Goal: Task Accomplishment & Management: Complete application form

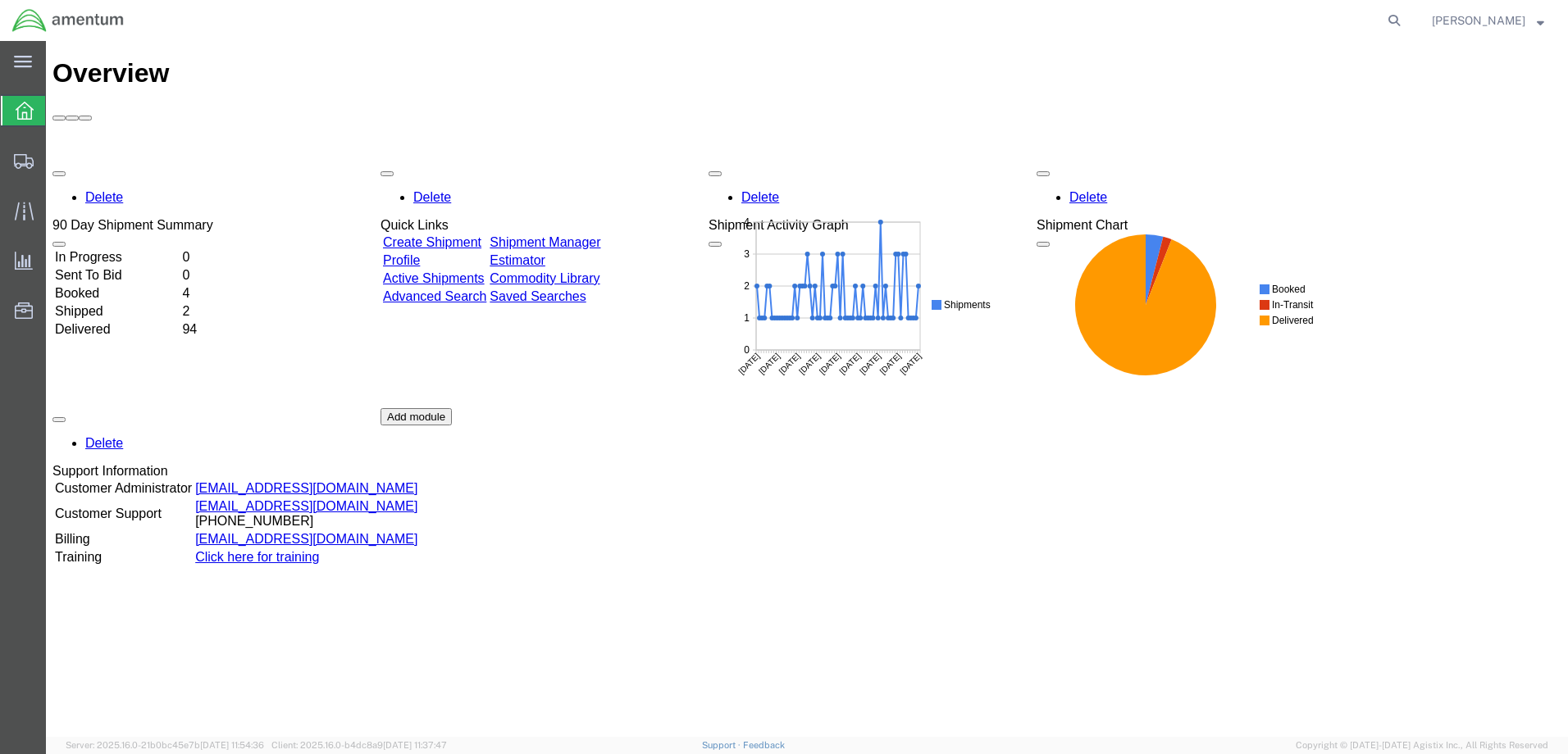
click at [122, 249] on td "In Progress" at bounding box center [117, 257] width 125 height 16
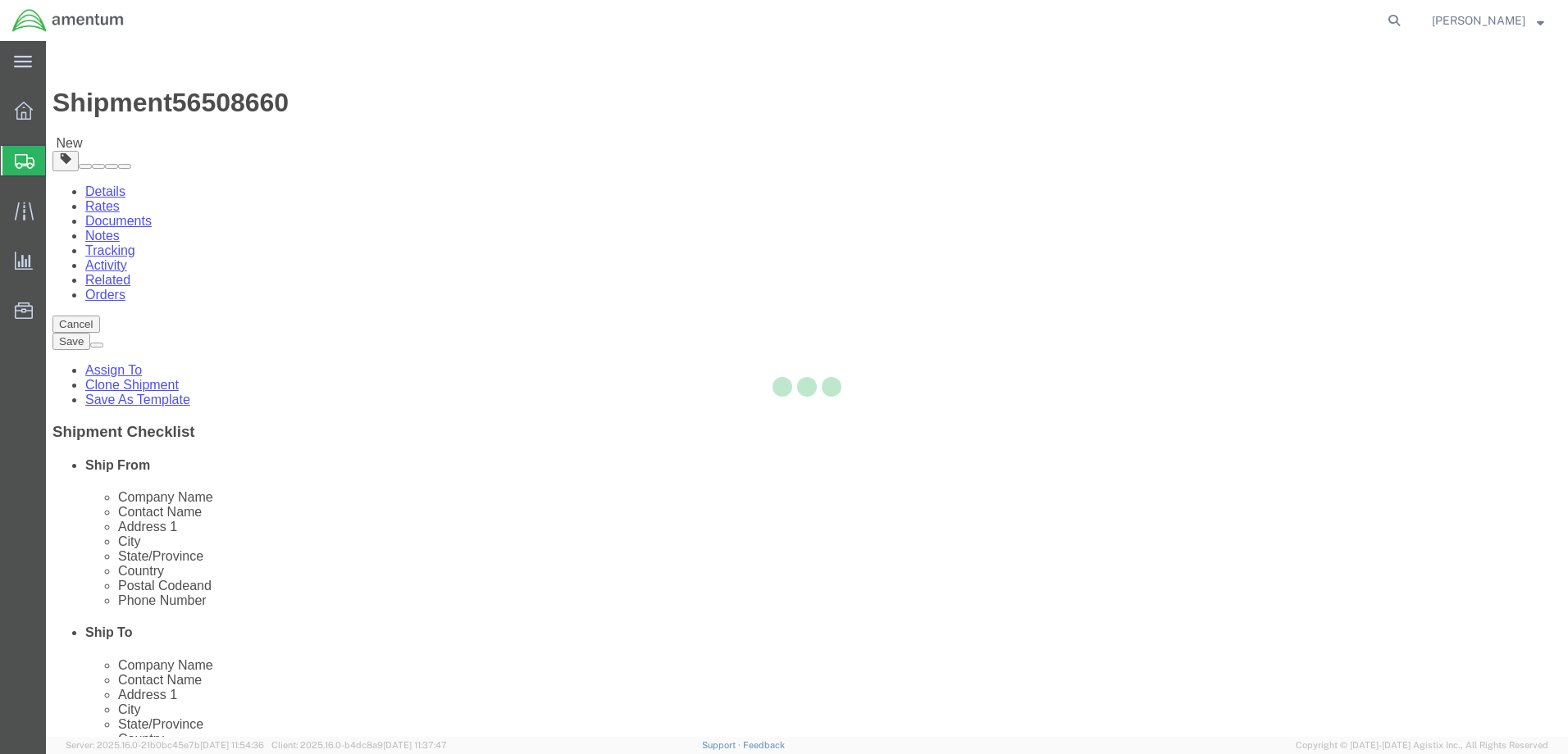
select select "42655"
select select
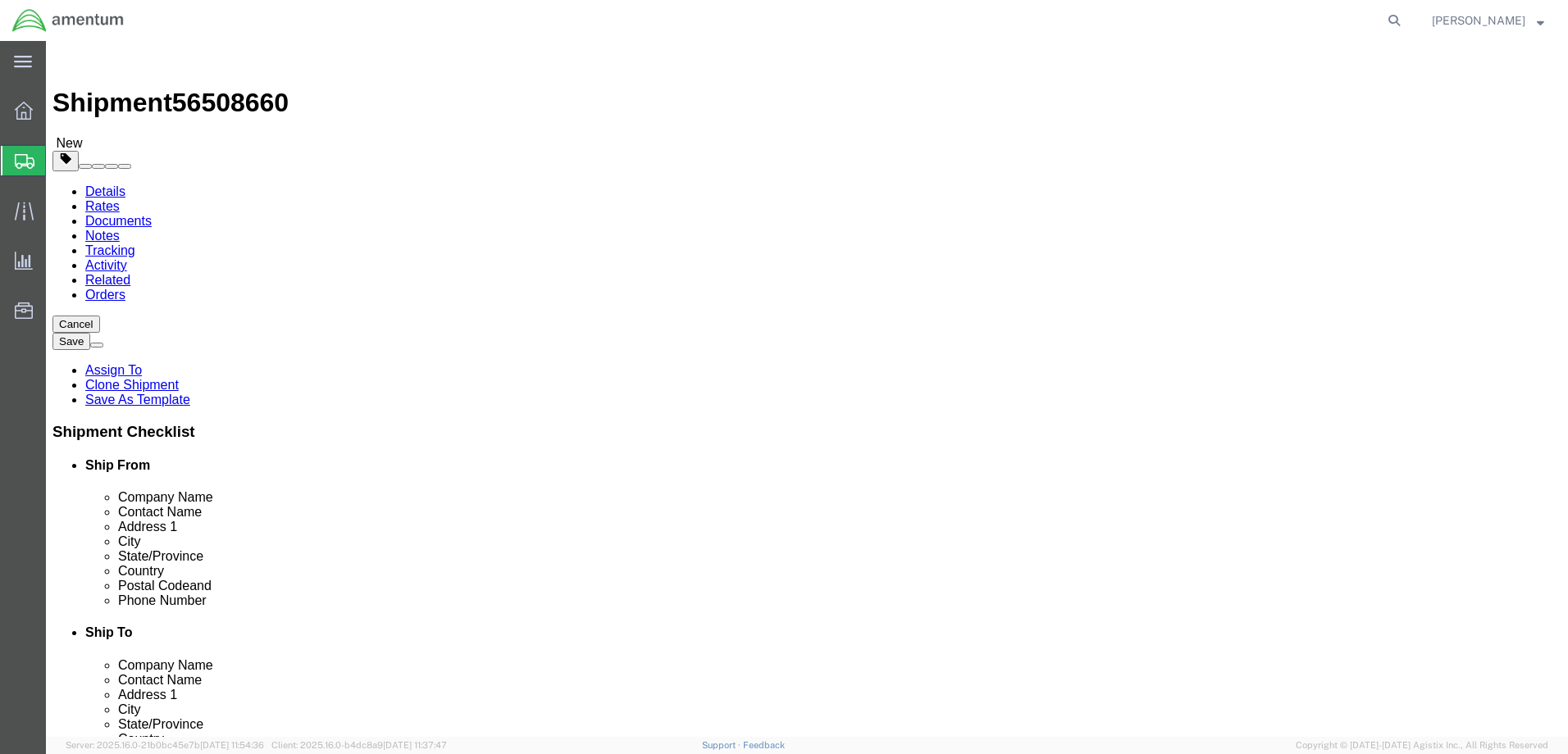
click input "text"
paste input "[PERSON_NAME]"
type input "[PERSON_NAME]"
click input "text"
paste input "[PHONE_NUMBER]"
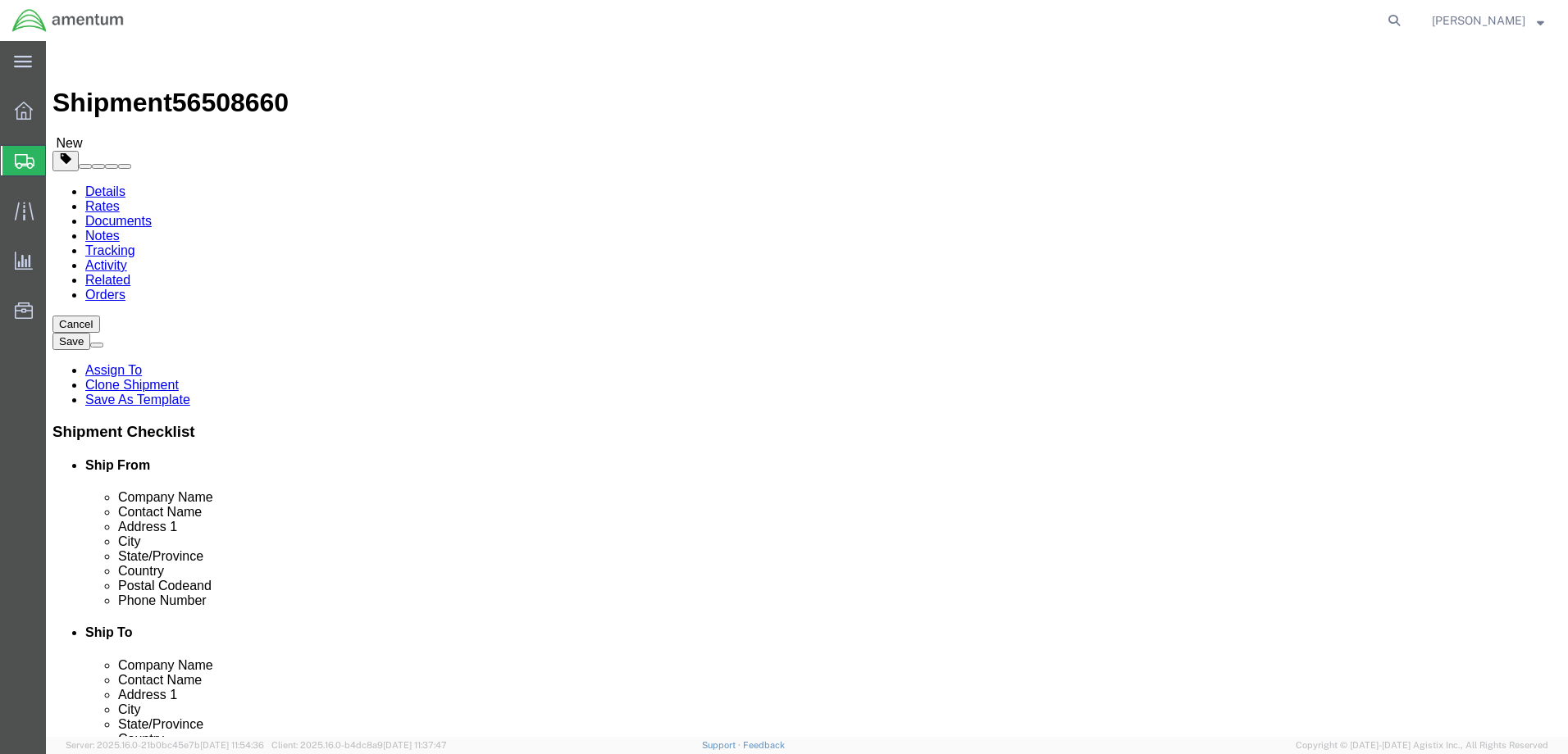
type input "[PHONE_NUMBER]"
click button "Rate Shipment"
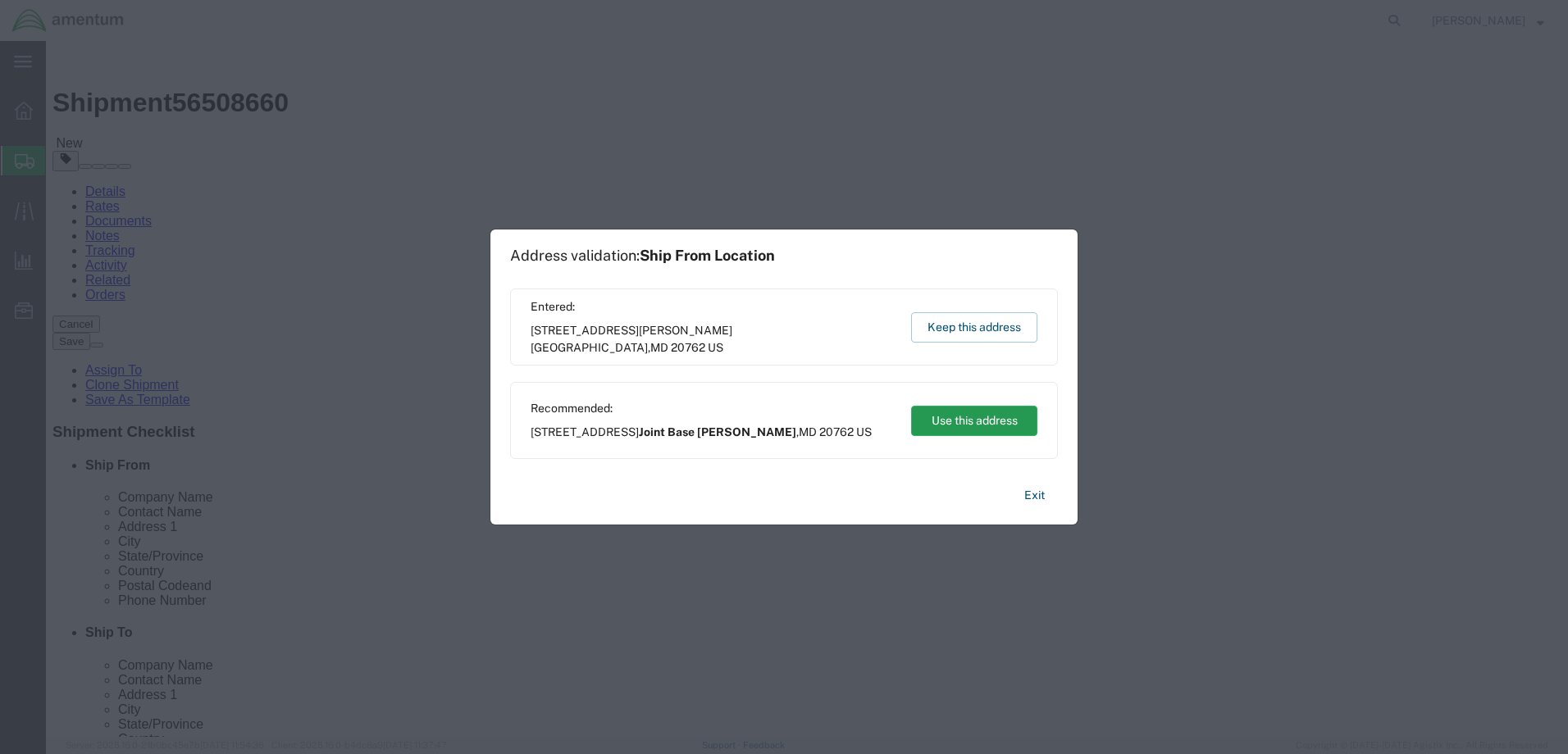
click at [999, 420] on button "Use this address" at bounding box center [973, 420] width 126 height 30
type input "Joint Base [PERSON_NAME]"
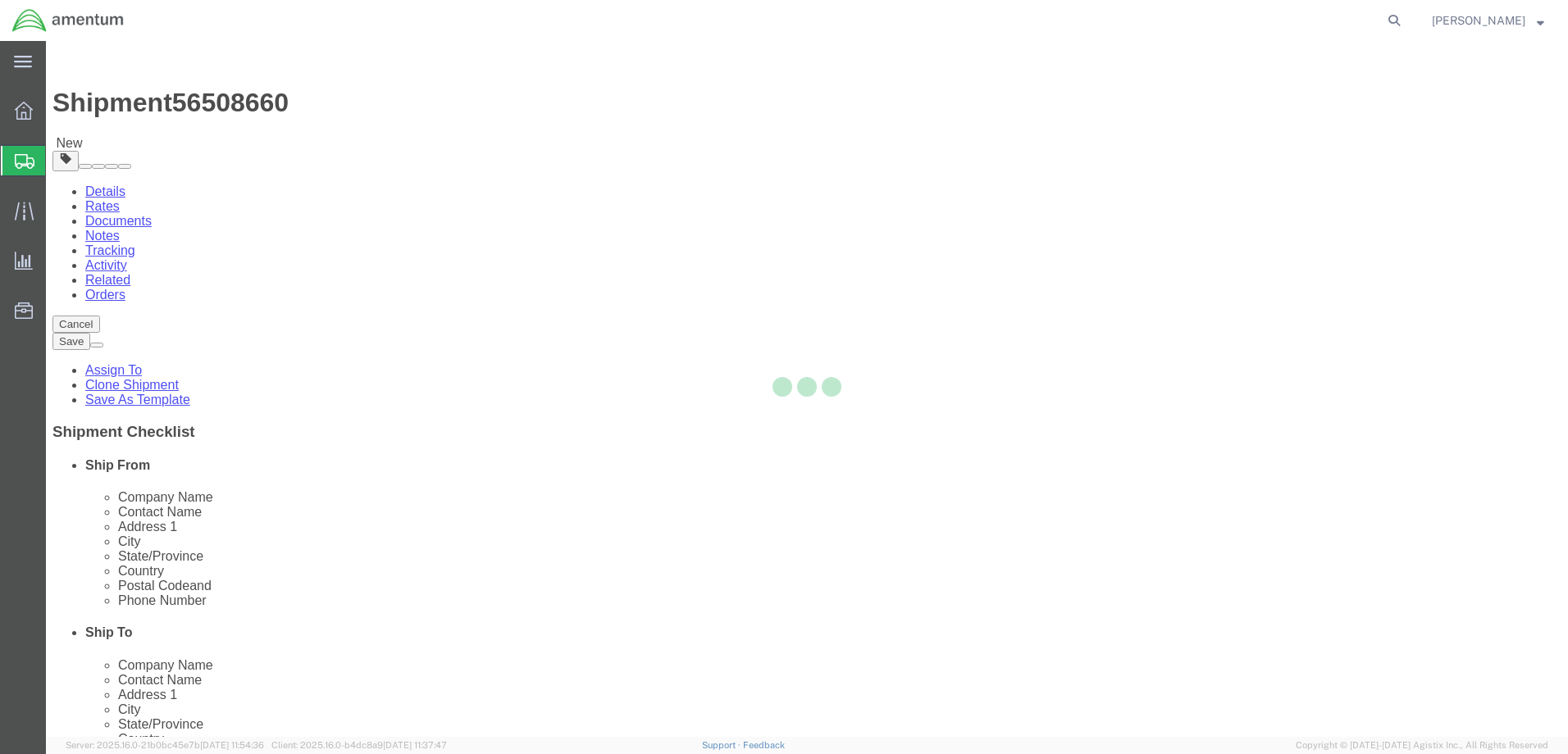
select select "42655"
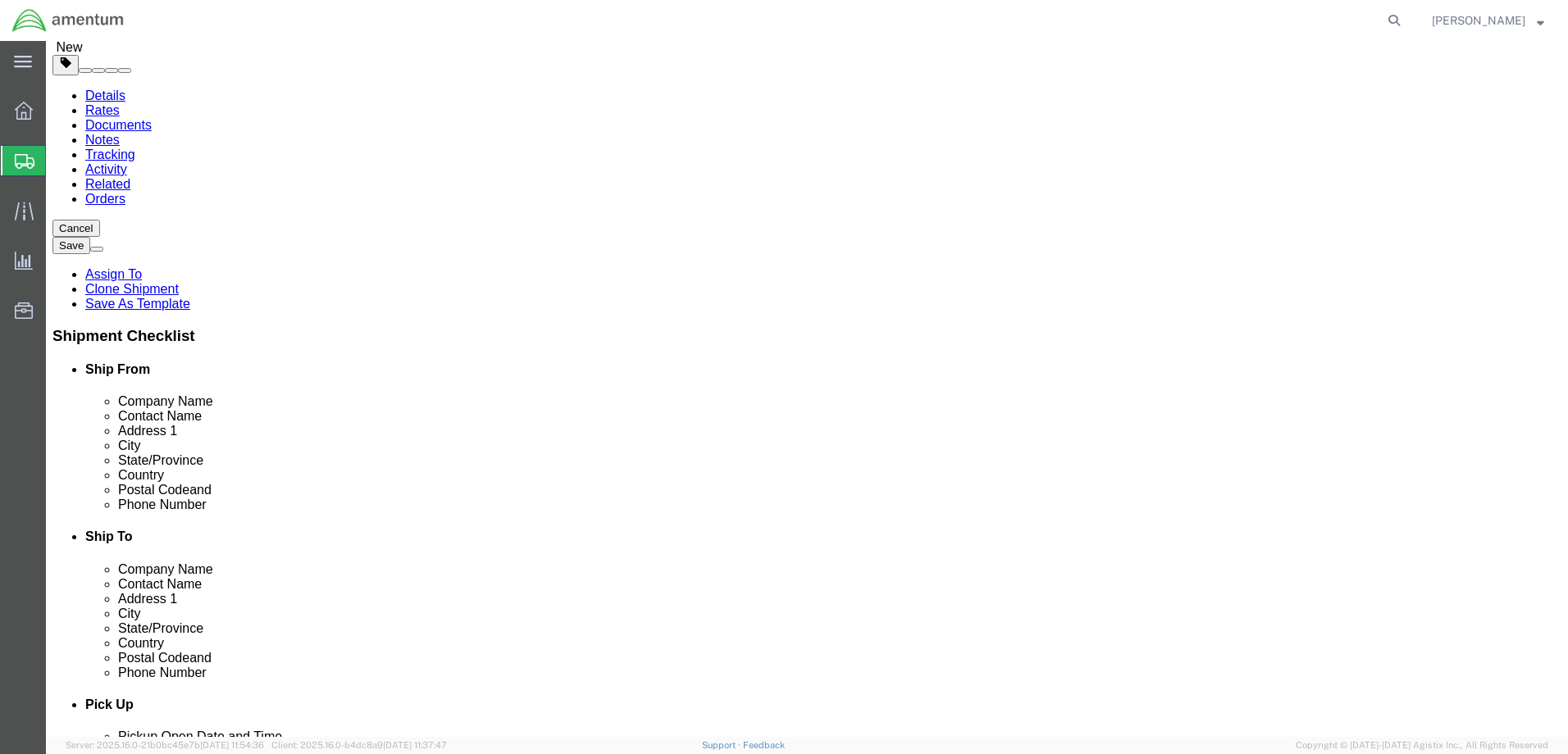
scroll to position [246, 0]
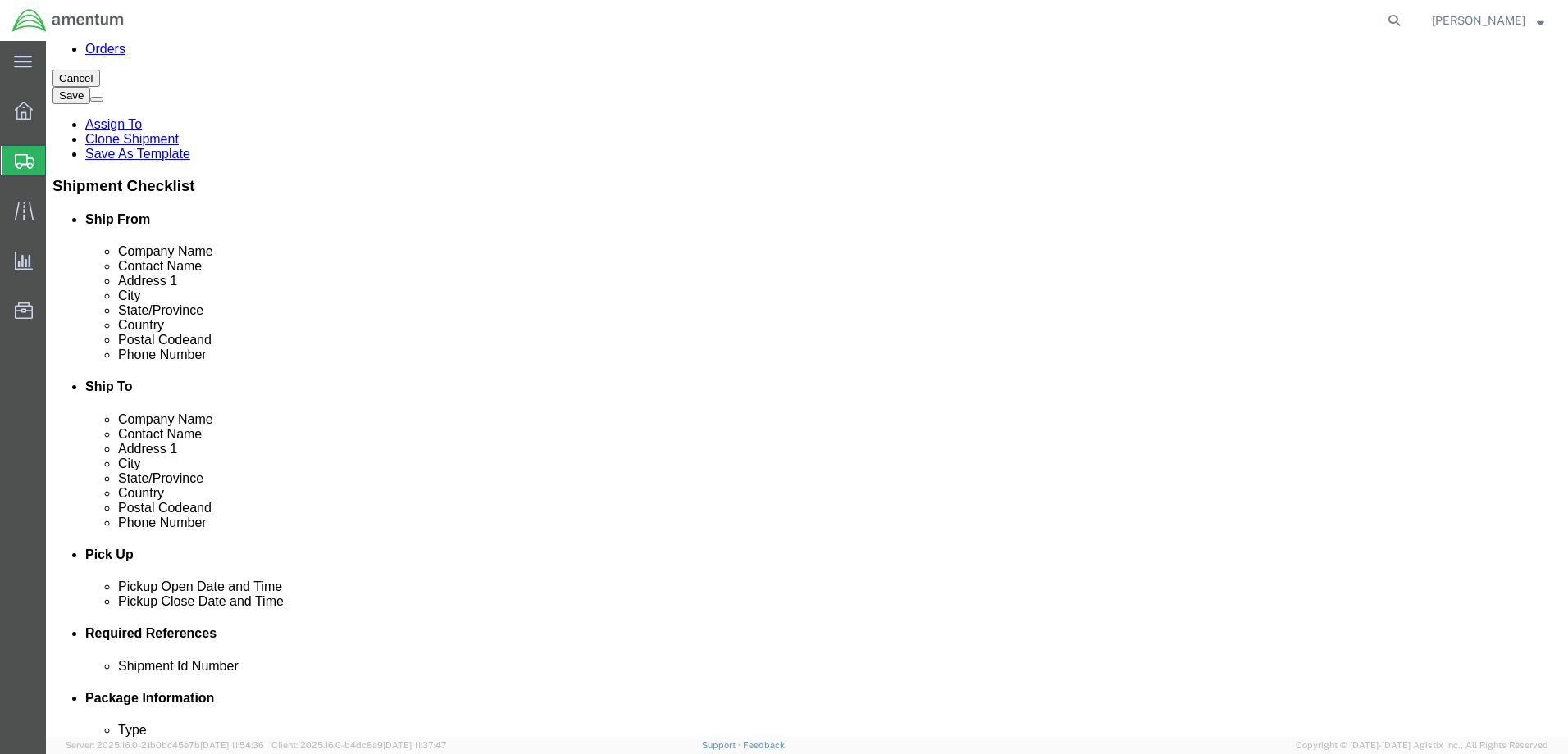
click input "[PHONE_NUMBER]"
type input "[PHONE_NUMBER]"
click div "[PHONE_NUMBER] 7"
click span "7"
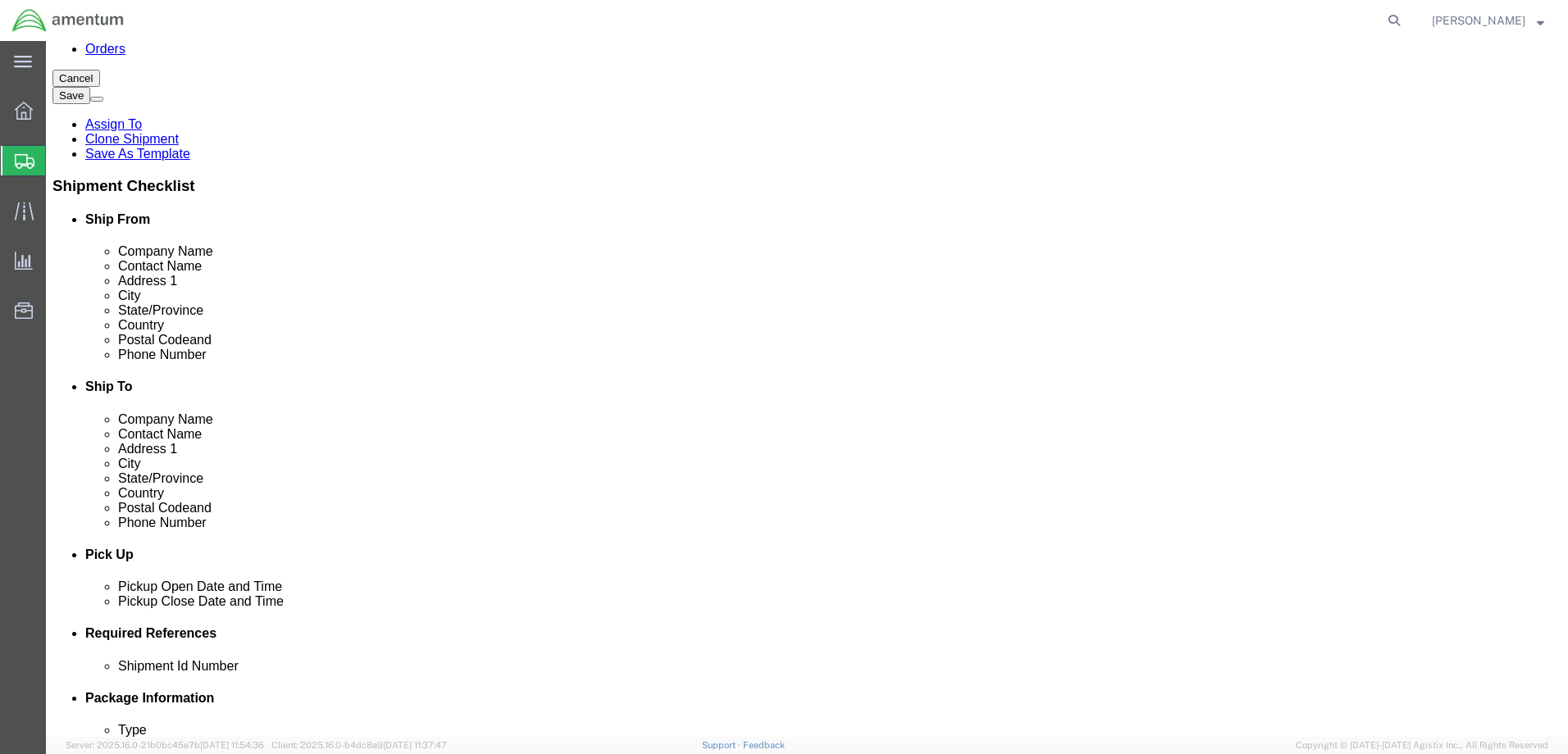
click button "Rate Shipment"
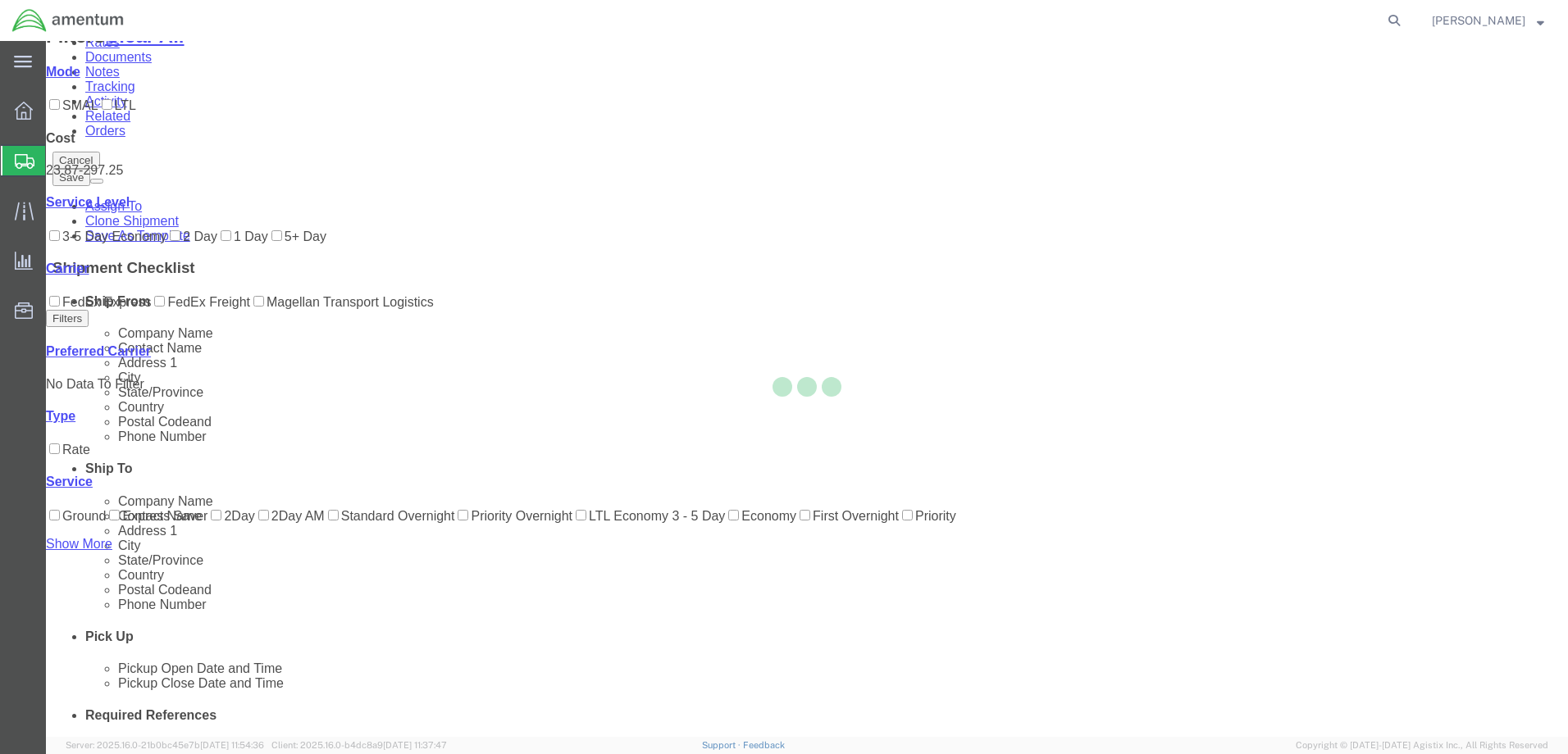
scroll to position [0, 0]
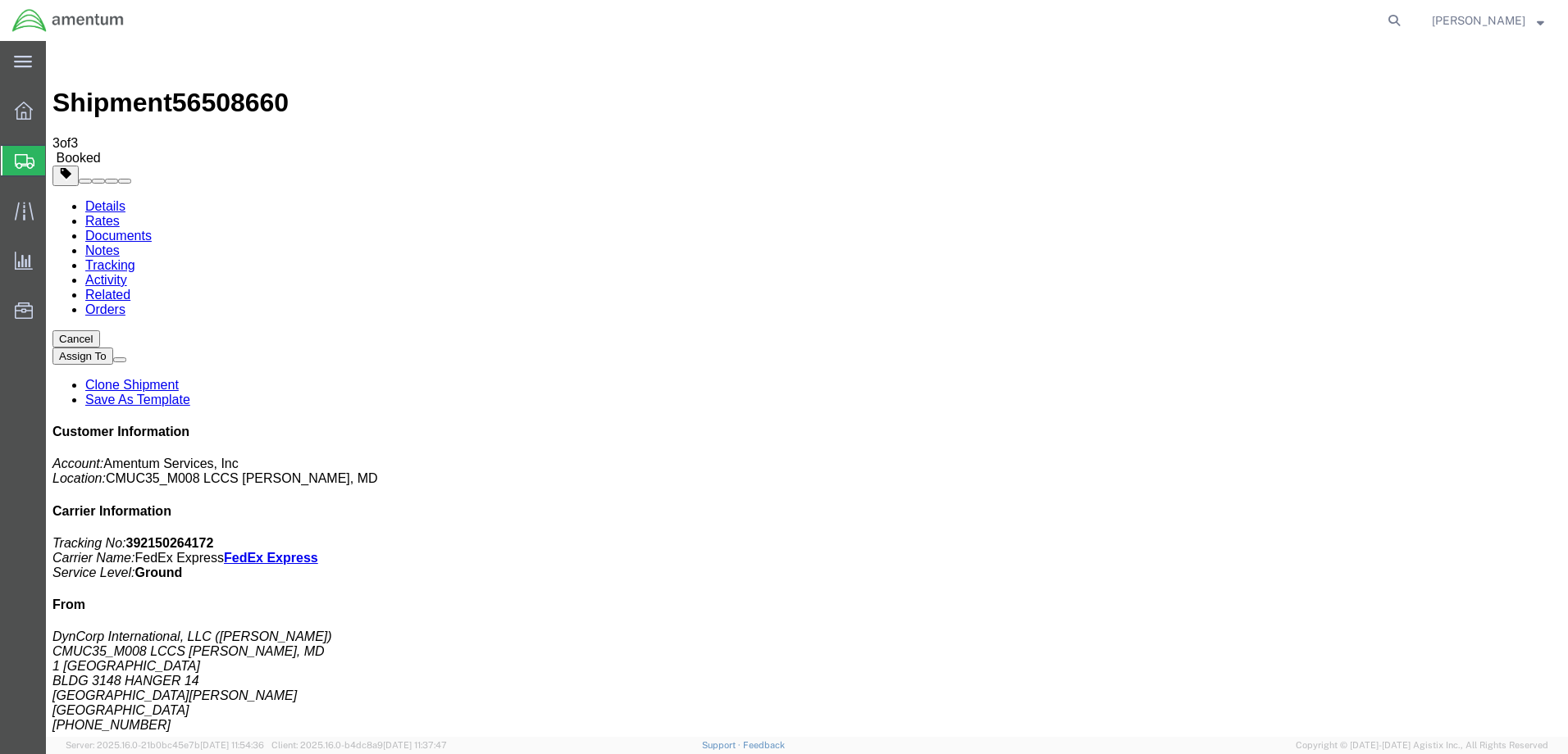
checkbox input "false"
